Goal: Find specific page/section: Find specific page/section

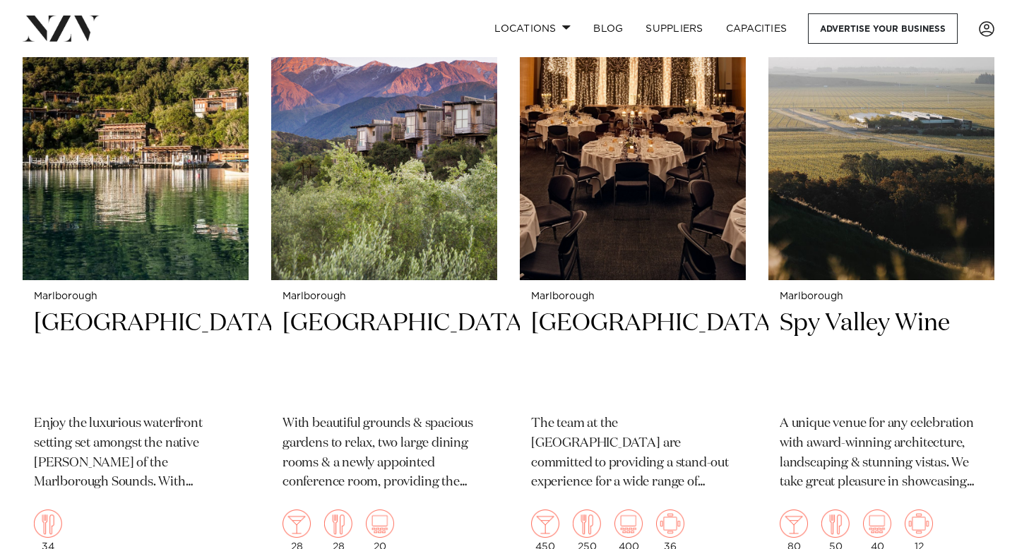
scroll to position [1125, 0]
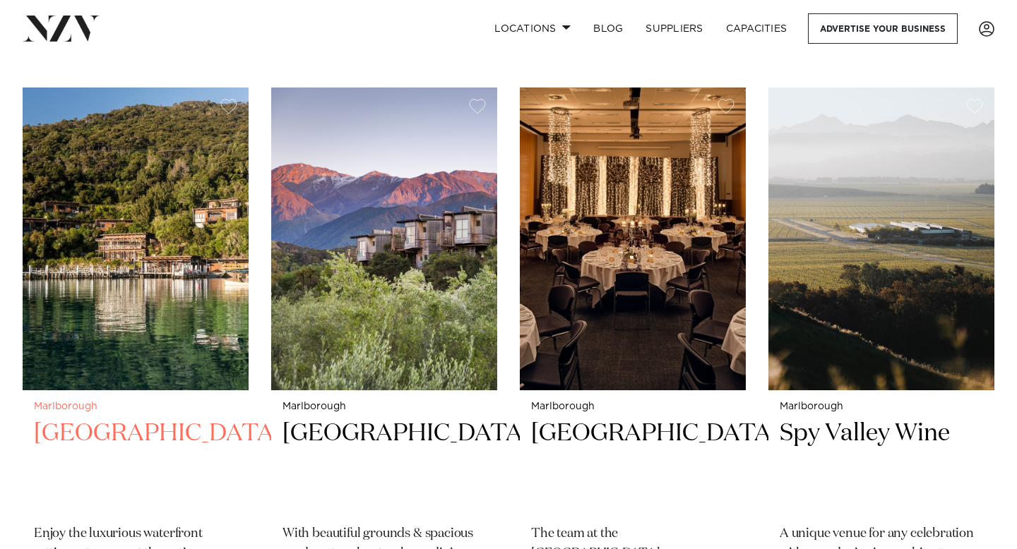
click at [111, 302] on img at bounding box center [136, 239] width 226 height 303
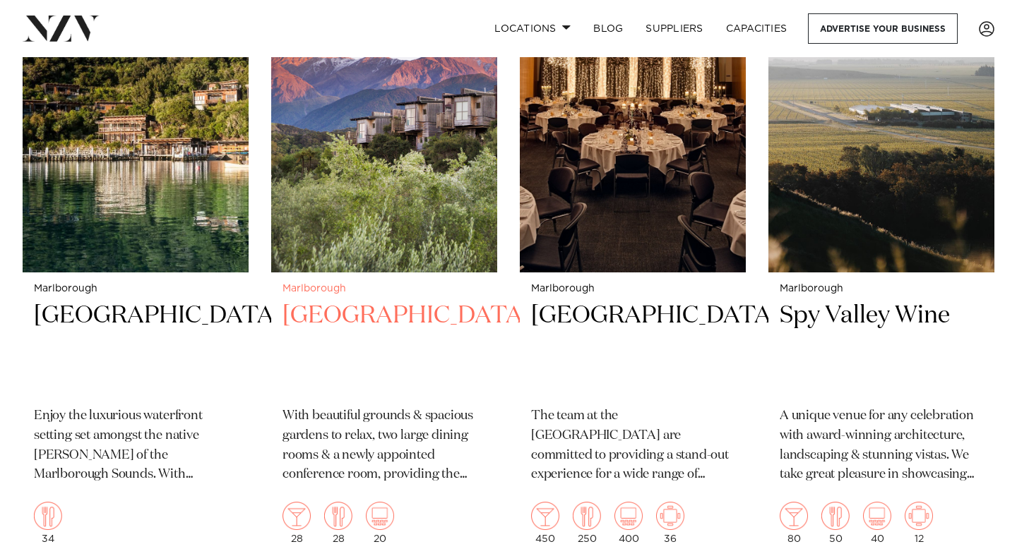
scroll to position [1248, 0]
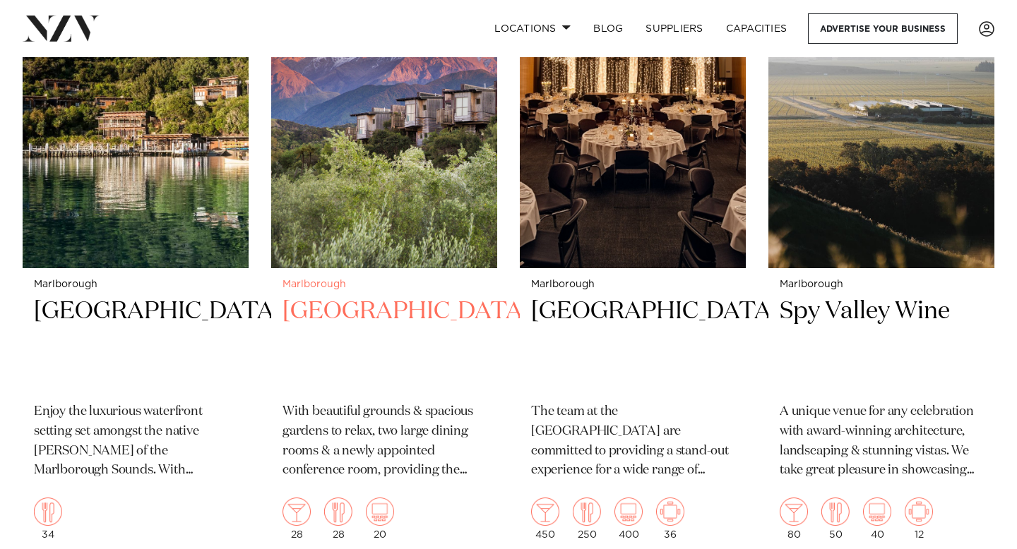
click at [460, 201] on img at bounding box center [384, 116] width 226 height 303
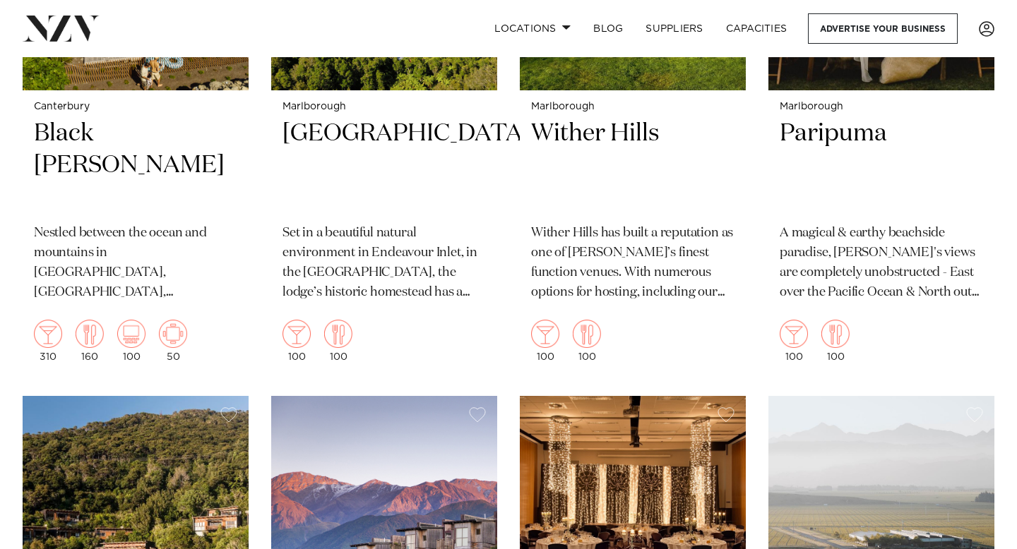
scroll to position [122, 0]
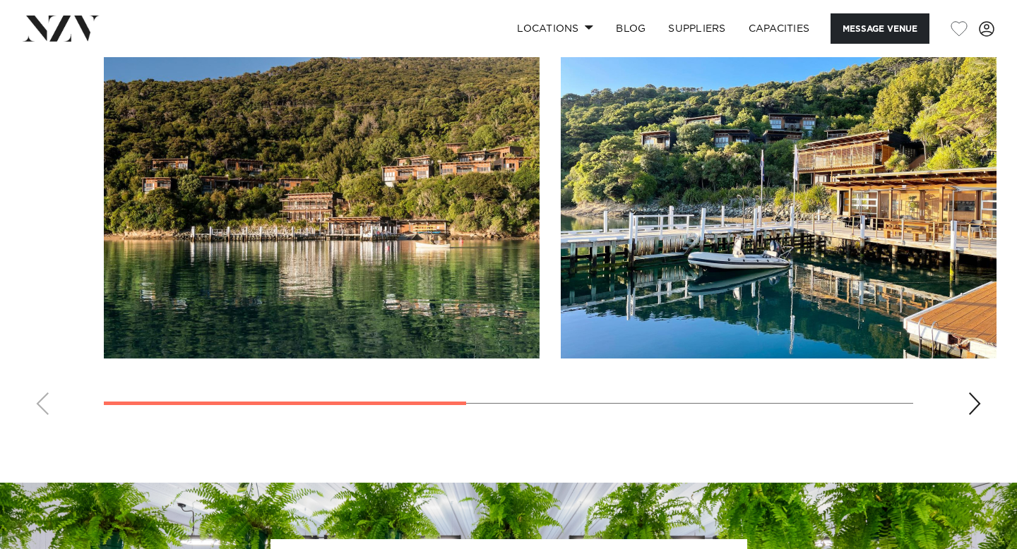
scroll to position [1077, 0]
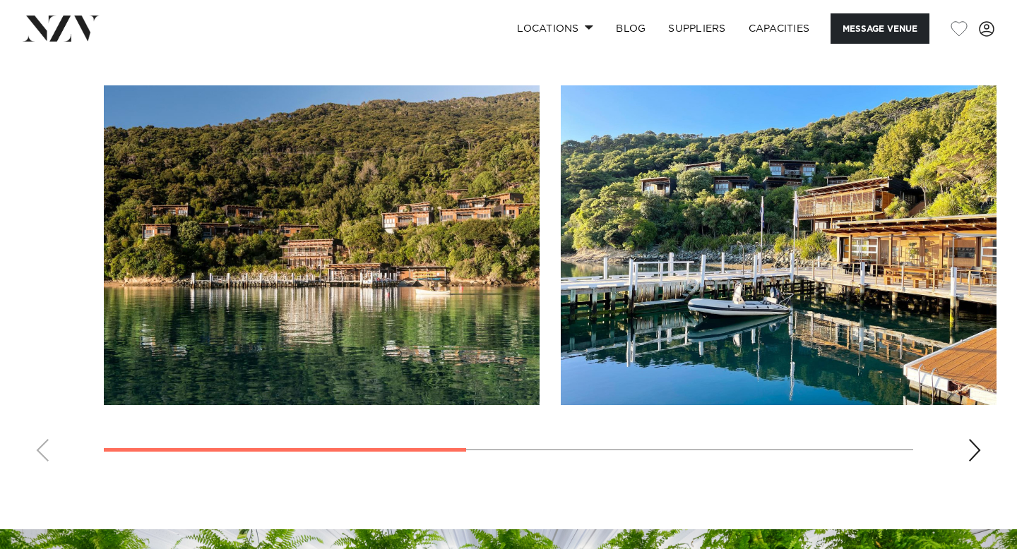
click at [980, 439] on div "Next slide" at bounding box center [974, 450] width 14 height 23
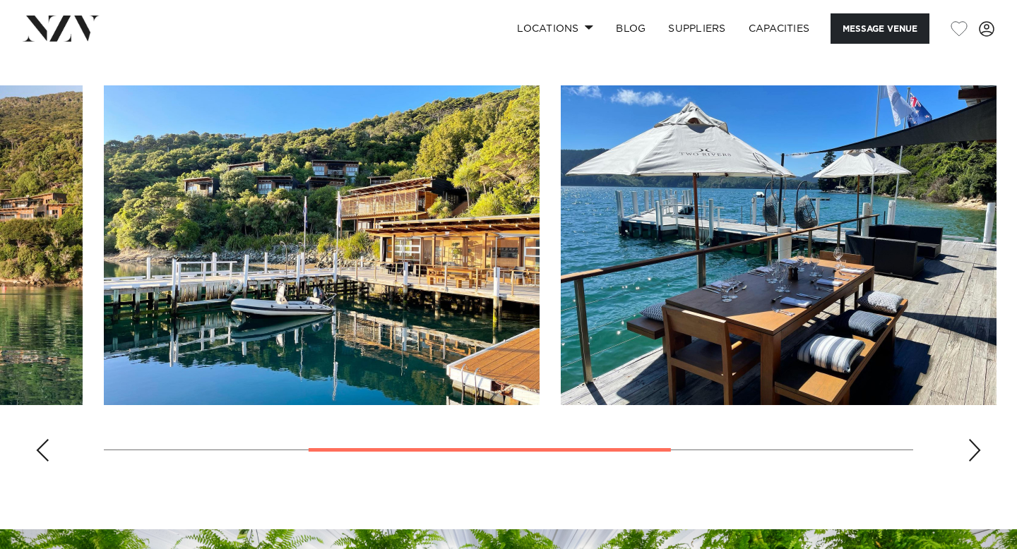
click at [977, 439] on div "Next slide" at bounding box center [974, 450] width 14 height 23
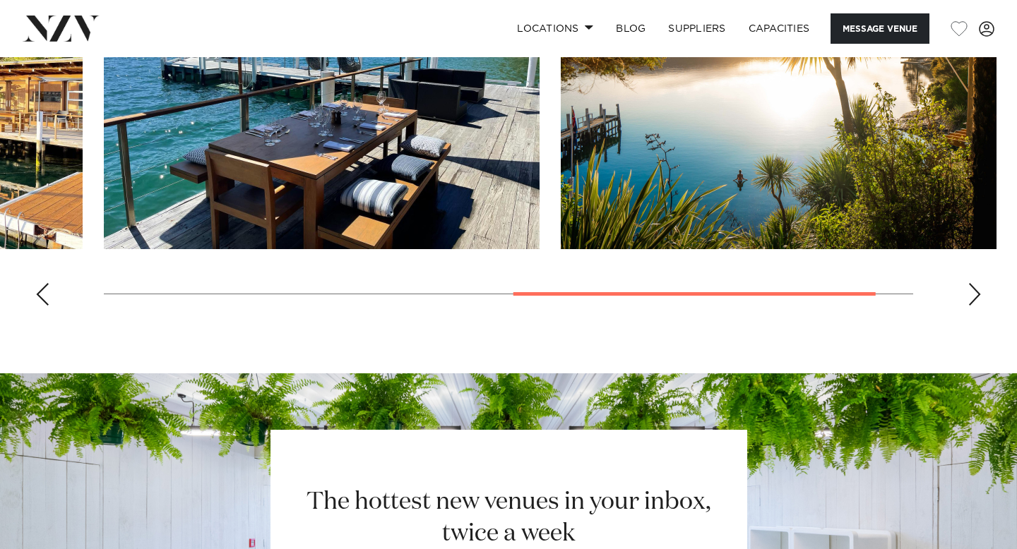
scroll to position [1170, 0]
